Goal: Task Accomplishment & Management: Complete application form

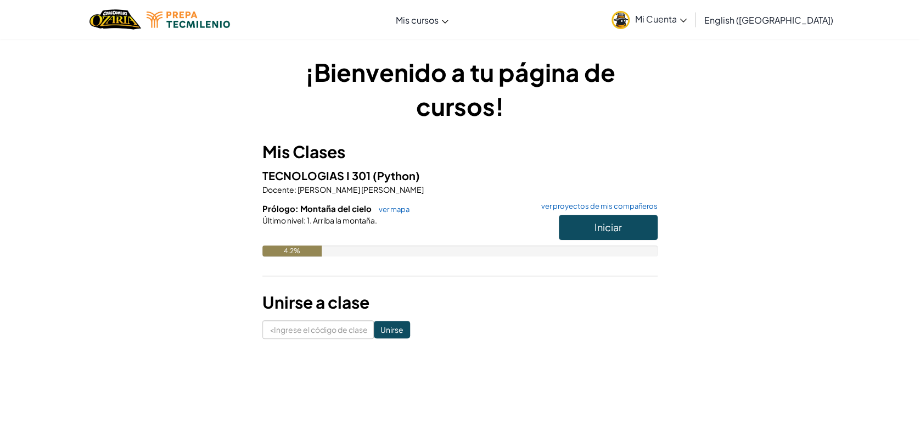
click at [659, 21] on link "Mi Cuenta" at bounding box center [649, 19] width 86 height 35
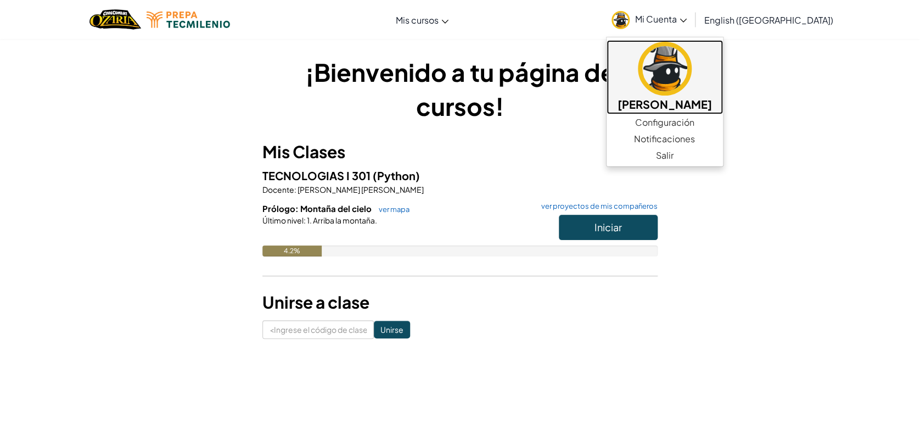
click at [673, 78] on img at bounding box center [665, 69] width 54 height 54
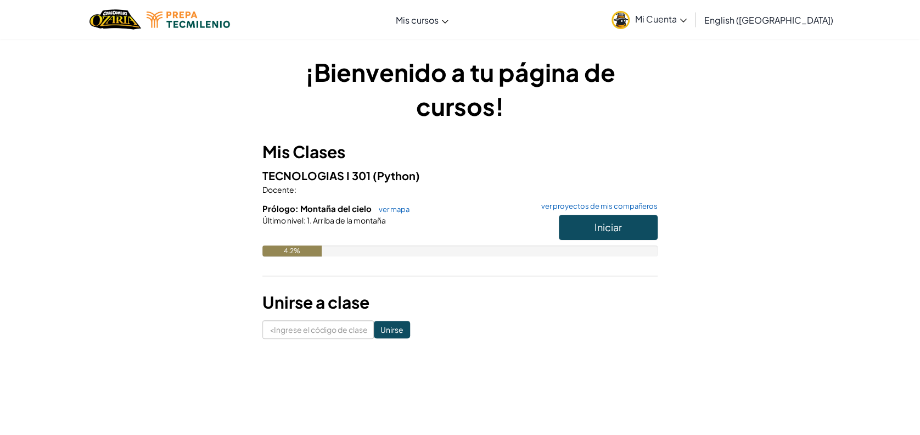
click at [532, 80] on h1 "¡Bienvenido a tu página de cursos!" at bounding box center [459, 89] width 395 height 68
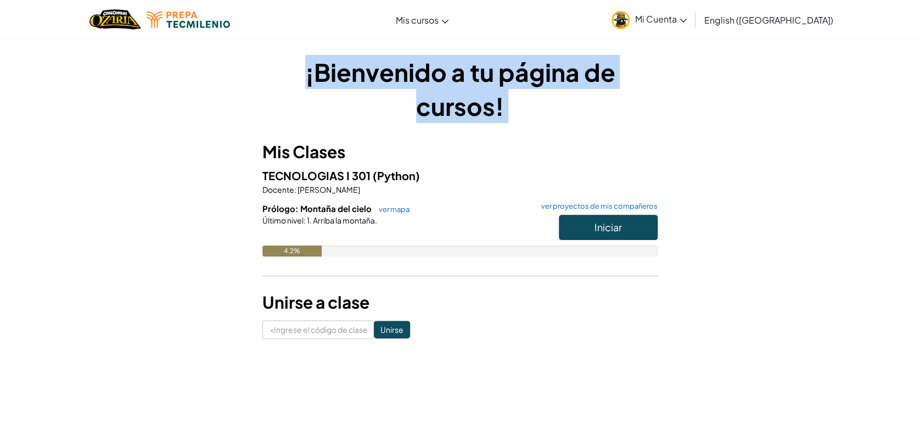
drag, startPoint x: 0, startPoint y: 0, endPoint x: 532, endPoint y: 80, distance: 538.3
click at [532, 80] on h1 "¡Bienvenido a tu página de cursos!" at bounding box center [459, 89] width 395 height 68
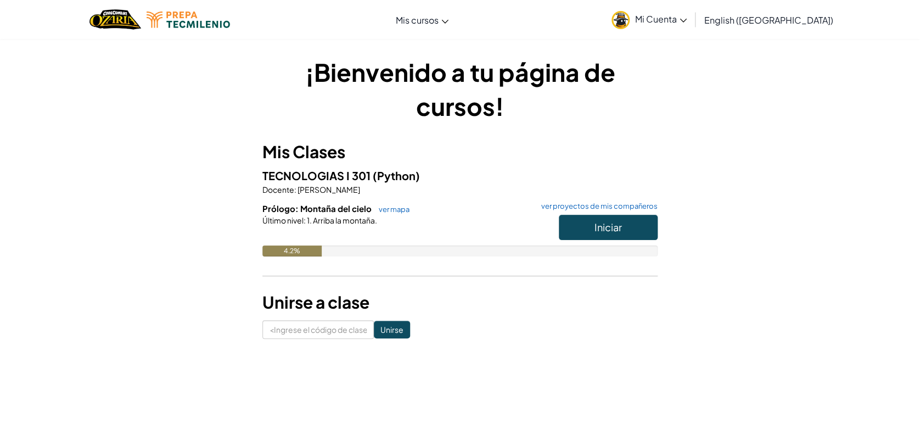
drag, startPoint x: 532, startPoint y: 80, endPoint x: 515, endPoint y: 171, distance: 92.2
click at [515, 171] on h5 "TECNOLOGIAS I 301 (Python)" at bounding box center [459, 175] width 395 height 17
click at [306, 338] on input at bounding box center [317, 329] width 111 height 19
type input "LightMeanBook"
click at [390, 322] on input "Unirse" at bounding box center [392, 329] width 36 height 18
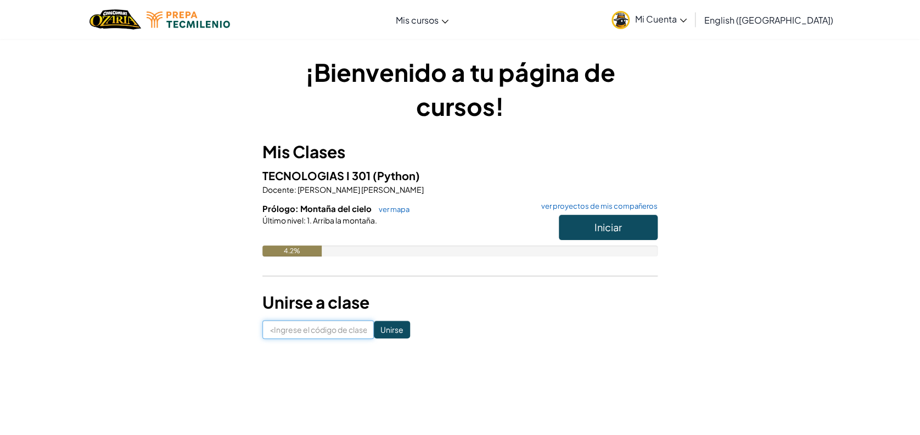
click at [353, 325] on input at bounding box center [317, 329] width 111 height 19
type input "LightMeanBook"
click at [384, 324] on input "Unirse" at bounding box center [392, 329] width 36 height 18
click at [761, 16] on span "English ([GEOGRAPHIC_DATA])" at bounding box center [768, 20] width 129 height 12
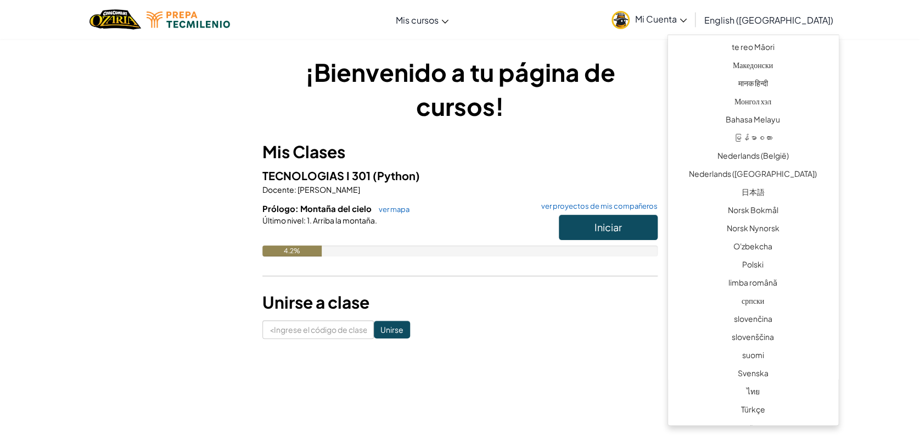
scroll to position [720, 0]
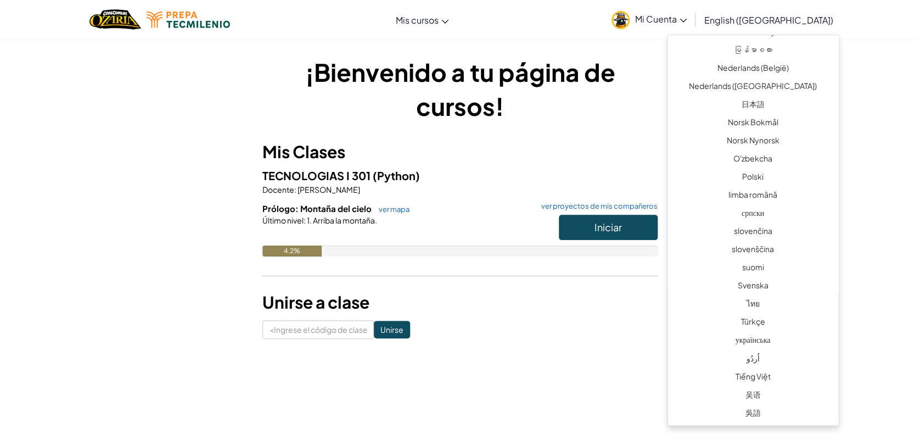
click at [886, 252] on div "¡Bienvenido a tu página de cursos! Mis Clases TECNOLOGIAS I 301 (Python) Docent…" at bounding box center [460, 196] width 920 height 317
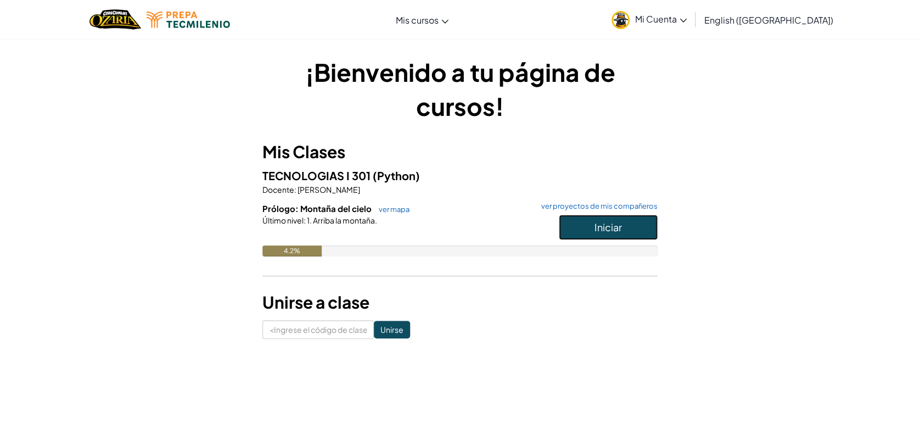
click at [649, 219] on button "Iniciar" at bounding box center [608, 227] width 99 height 25
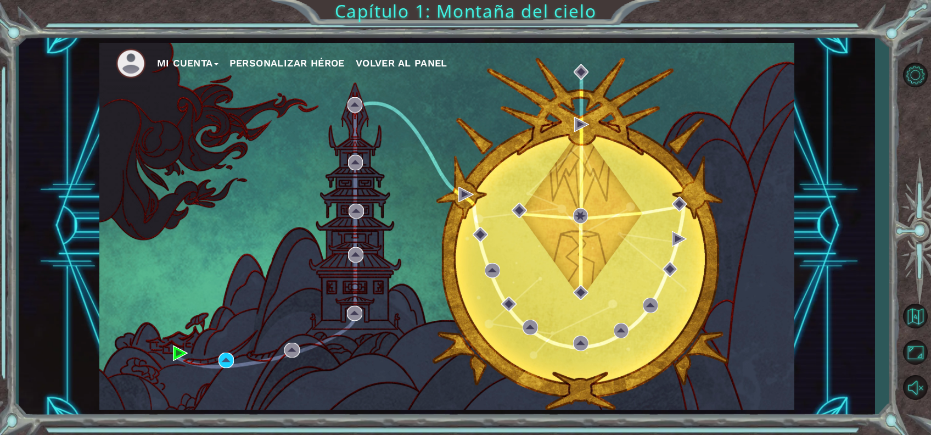
click at [291, 60] on button "Personalizar héroe" at bounding box center [286, 63] width 115 height 16
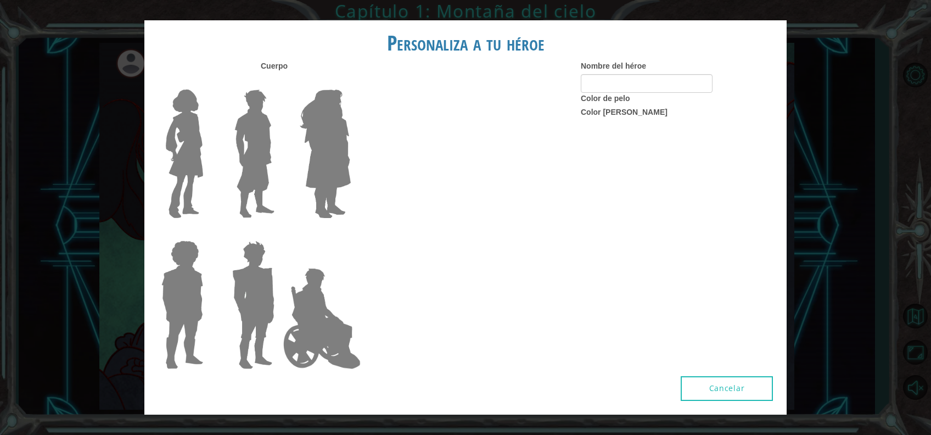
type input "Marianne Black"
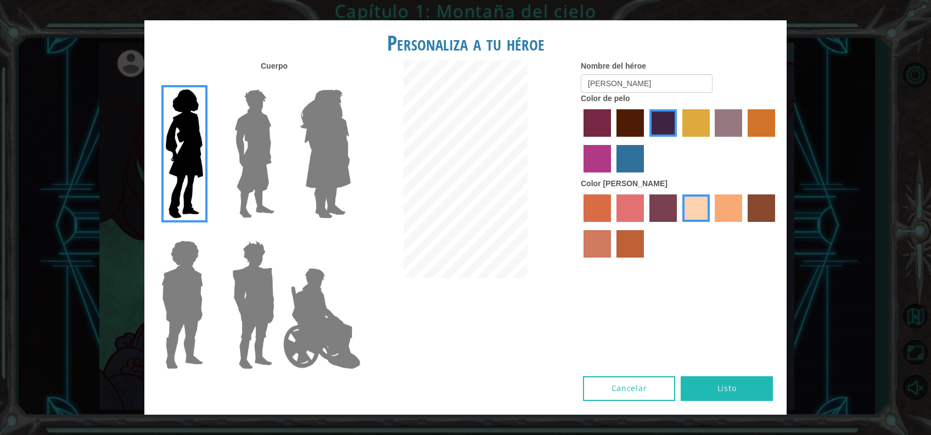
click at [308, 123] on img at bounding box center [325, 153] width 60 height 137
click at [350, 82] on input "Hero Amethyst" at bounding box center [350, 82] width 0 height 0
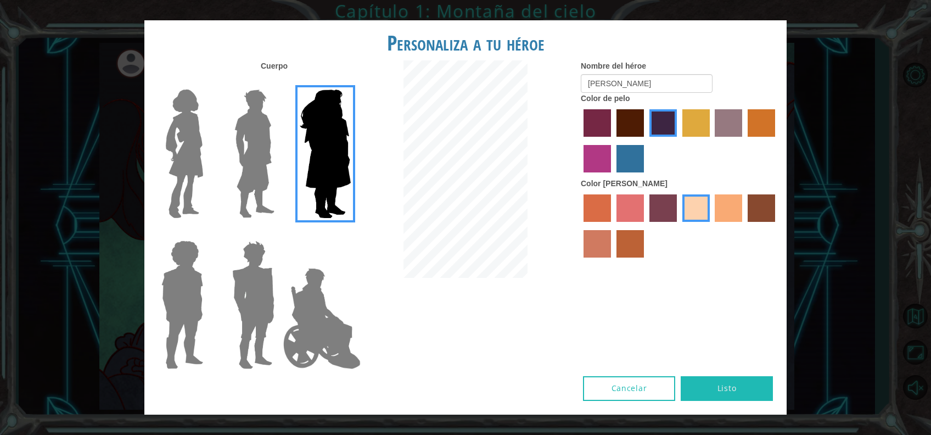
click at [252, 133] on img at bounding box center [254, 153] width 49 height 137
click at [279, 82] on input "Hero Lars" at bounding box center [279, 82] width 0 height 0
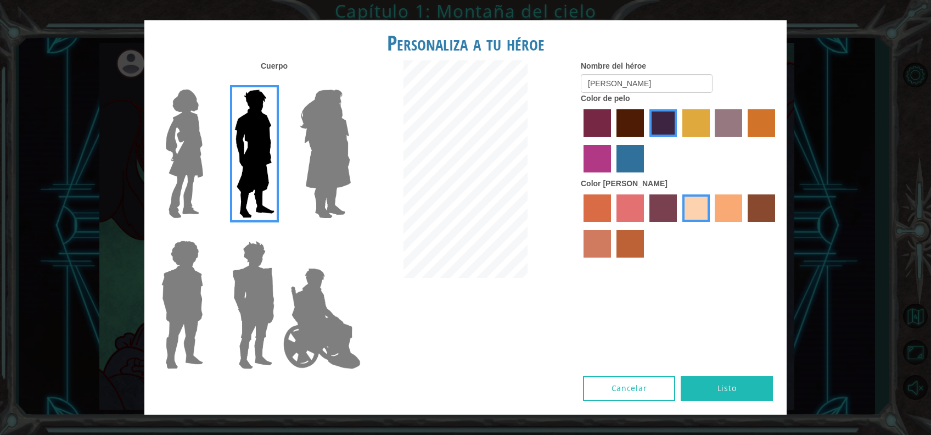
click at [202, 147] on img at bounding box center [184, 153] width 46 height 137
click at [207, 82] on input "Hero Connie" at bounding box center [207, 82] width 0 height 0
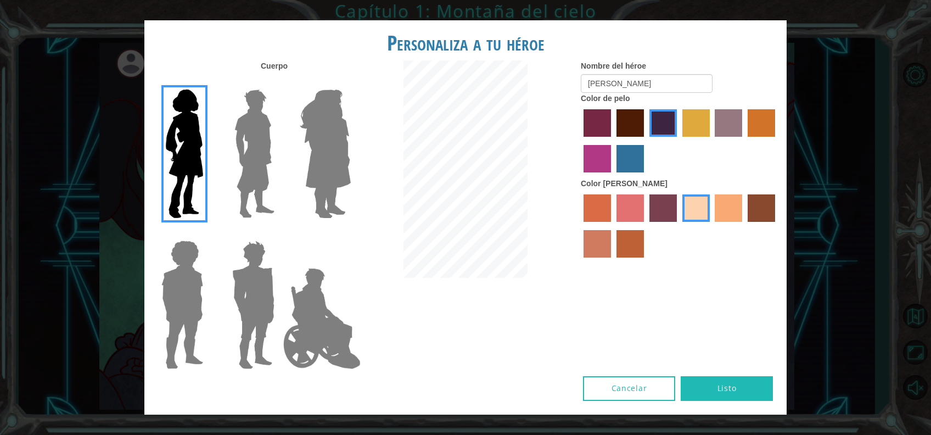
click at [670, 126] on label "color de cabello morado intenso" at bounding box center [662, 122] width 27 height 27
click at [645, 140] on input "hot purple hair color" at bounding box center [645, 140] width 0 height 0
click at [736, 379] on button "Listo" at bounding box center [726, 388] width 92 height 25
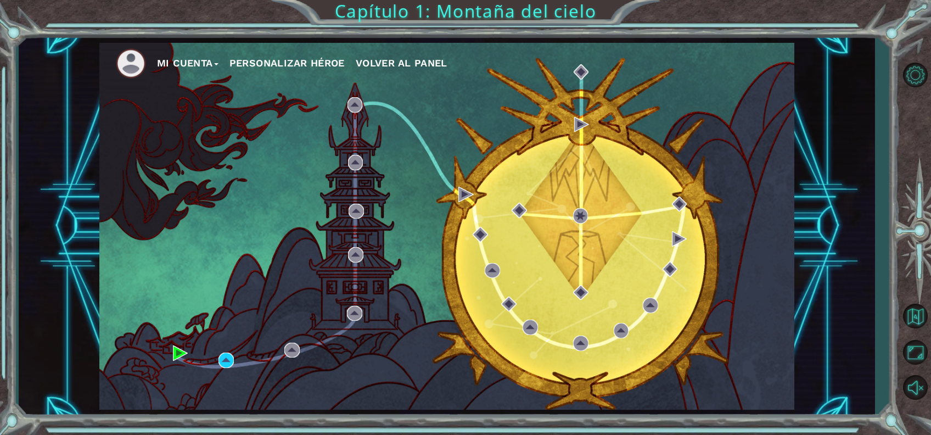
click at [436, 64] on span "Volver al panel" at bounding box center [402, 63] width 92 height 12
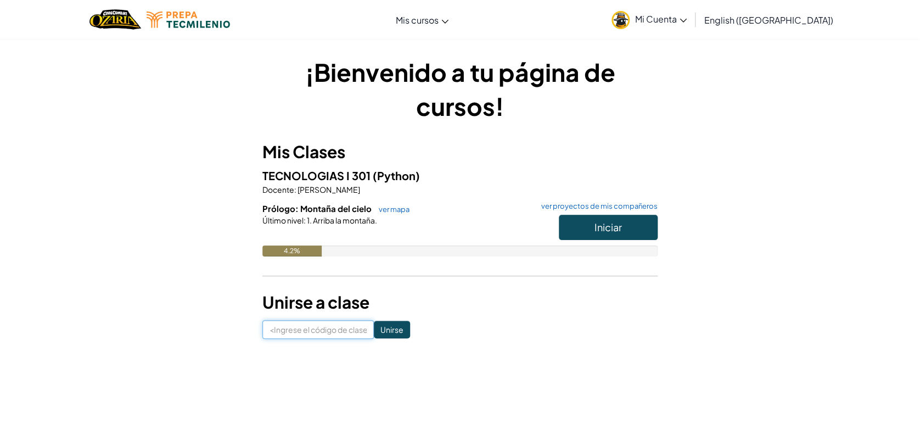
click at [309, 327] on input at bounding box center [317, 329] width 111 height 19
type input "LightMeanBook"
click at [396, 324] on input "Unirse" at bounding box center [392, 329] width 36 height 18
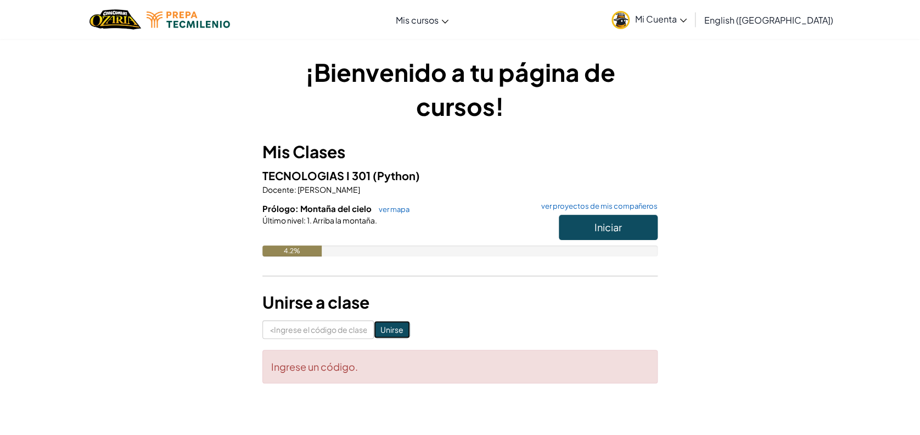
click at [396, 324] on input "Unirse" at bounding box center [392, 329] width 36 height 18
click at [319, 323] on input at bounding box center [317, 329] width 111 height 19
type input "LightMeanBook"
click at [383, 341] on form "LightMeanBook Unirse Ingrese un código." at bounding box center [459, 351] width 395 height 63
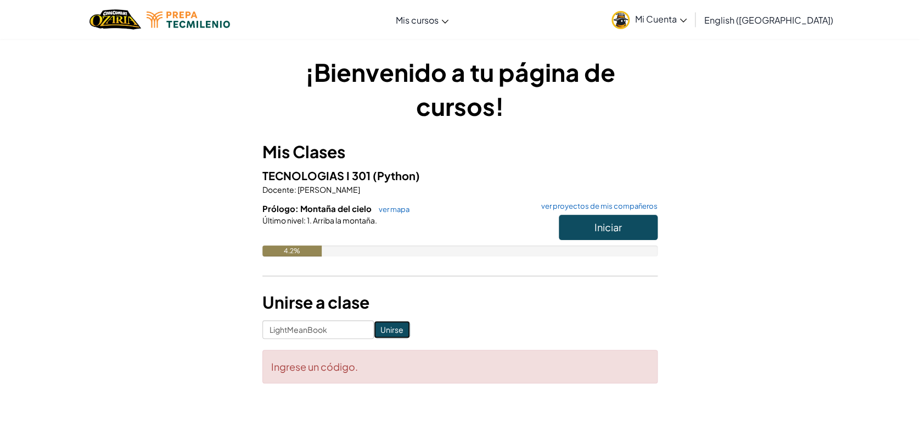
click at [386, 332] on input "Unirse" at bounding box center [392, 329] width 36 height 18
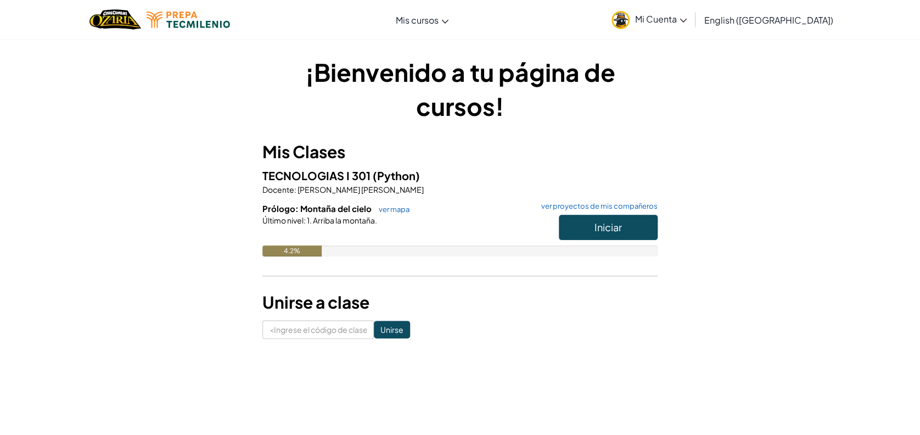
click at [434, 188] on p "Docente : [PERSON_NAME] [PERSON_NAME]" at bounding box center [459, 189] width 395 height 11
drag, startPoint x: 434, startPoint y: 188, endPoint x: 359, endPoint y: 169, distance: 77.5
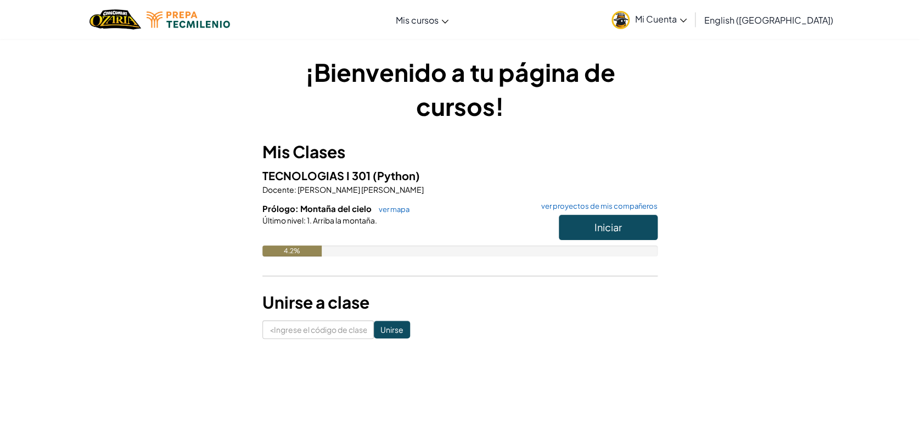
click at [359, 169] on span "TECNOLOGIAS I 301" at bounding box center [317, 175] width 110 height 14
click at [313, 154] on h3 "Mis Clases" at bounding box center [459, 151] width 395 height 25
click at [592, 238] on button "Iniciar" at bounding box center [608, 227] width 99 height 25
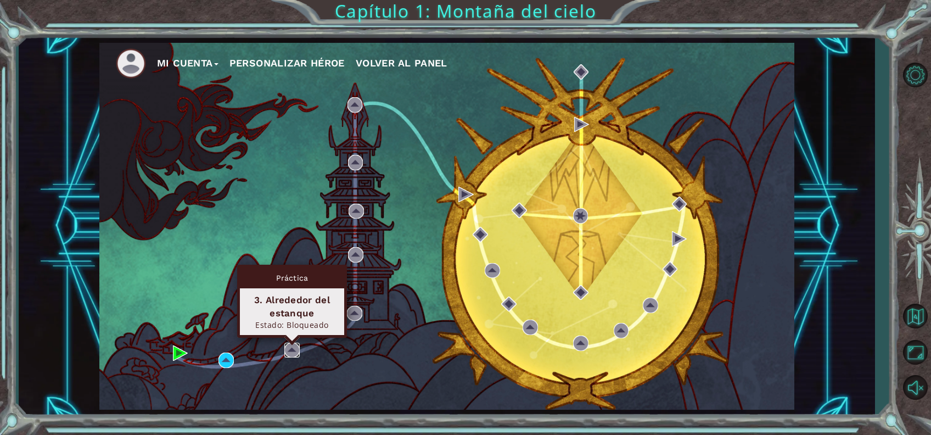
click at [288, 346] on img at bounding box center [291, 349] width 15 height 15
